Goal: Task Accomplishment & Management: Use online tool/utility

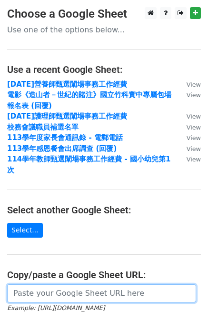
click at [62, 288] on input "url" at bounding box center [101, 293] width 189 height 18
paste input "[URL][DOMAIN_NAME]"
type input "[URL][DOMAIN_NAME]"
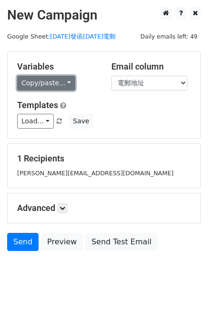
click at [43, 77] on link "Copy/paste..." at bounding box center [46, 83] width 58 height 15
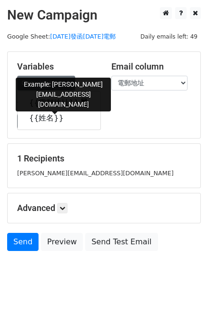
click at [36, 104] on link "{{電郵地址}}" at bounding box center [59, 102] width 83 height 15
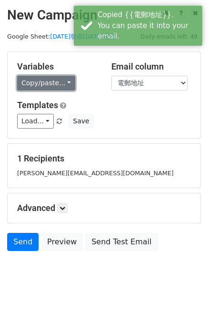
click at [45, 80] on link "Copy/paste..." at bounding box center [46, 83] width 58 height 15
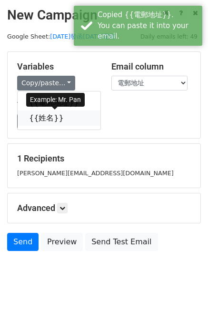
click at [38, 118] on link "{{姓名}}" at bounding box center [59, 117] width 83 height 15
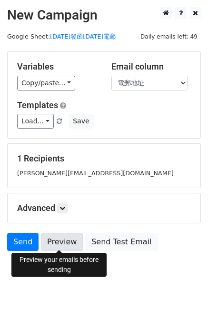
click at [66, 240] on link "Preview" at bounding box center [62, 242] width 42 height 18
click at [49, 247] on link "Preview" at bounding box center [62, 242] width 42 height 18
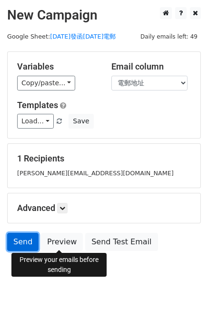
click at [15, 240] on link "Send" at bounding box center [22, 242] width 31 height 18
